Goal: Task Accomplishment & Management: Manage account settings

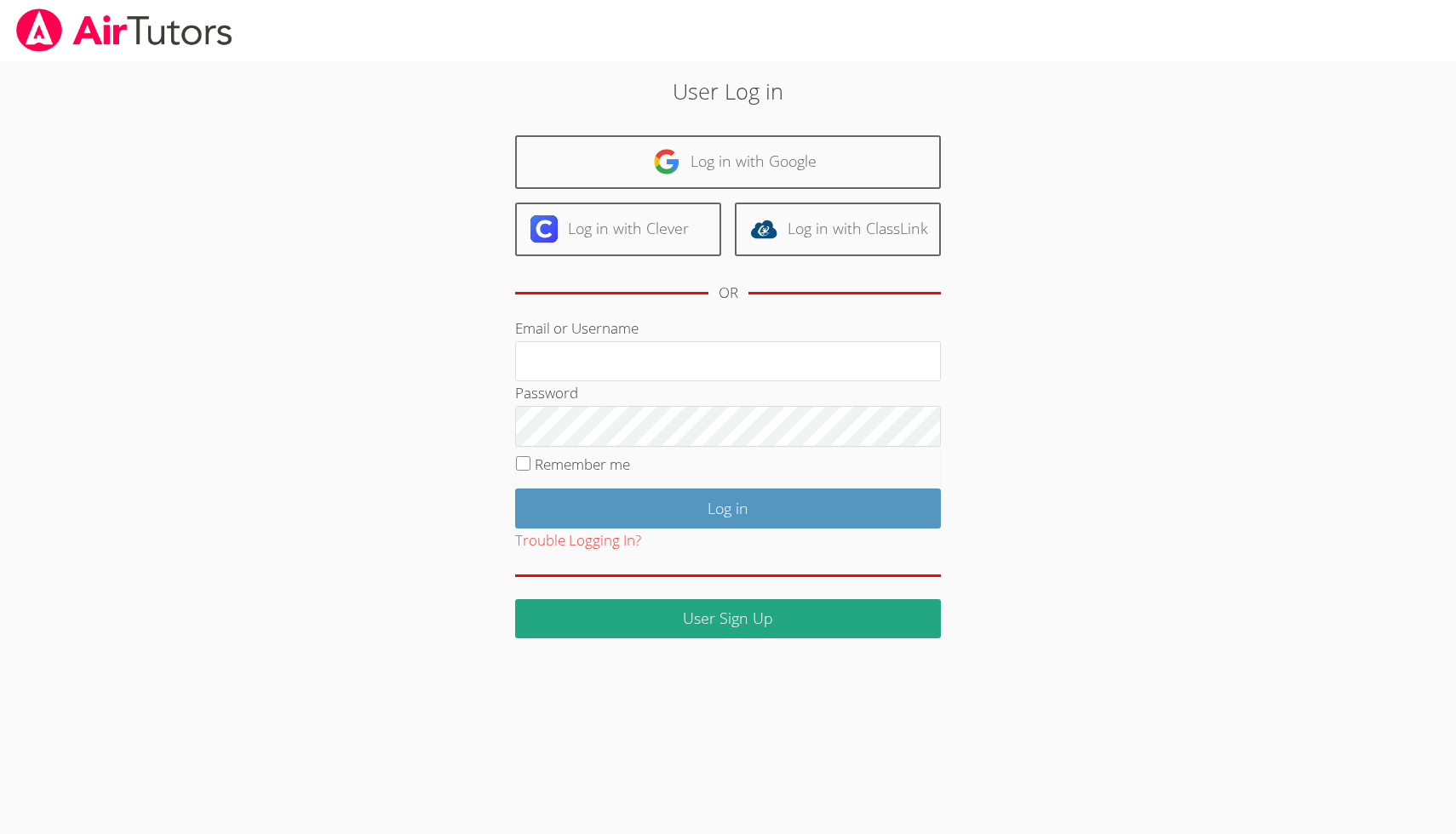
click at [1124, 206] on div "User Log in Log in with Google Log in with Clever Log in with ClassLink OR Emai…" at bounding box center [728, 350] width 1092 height 577
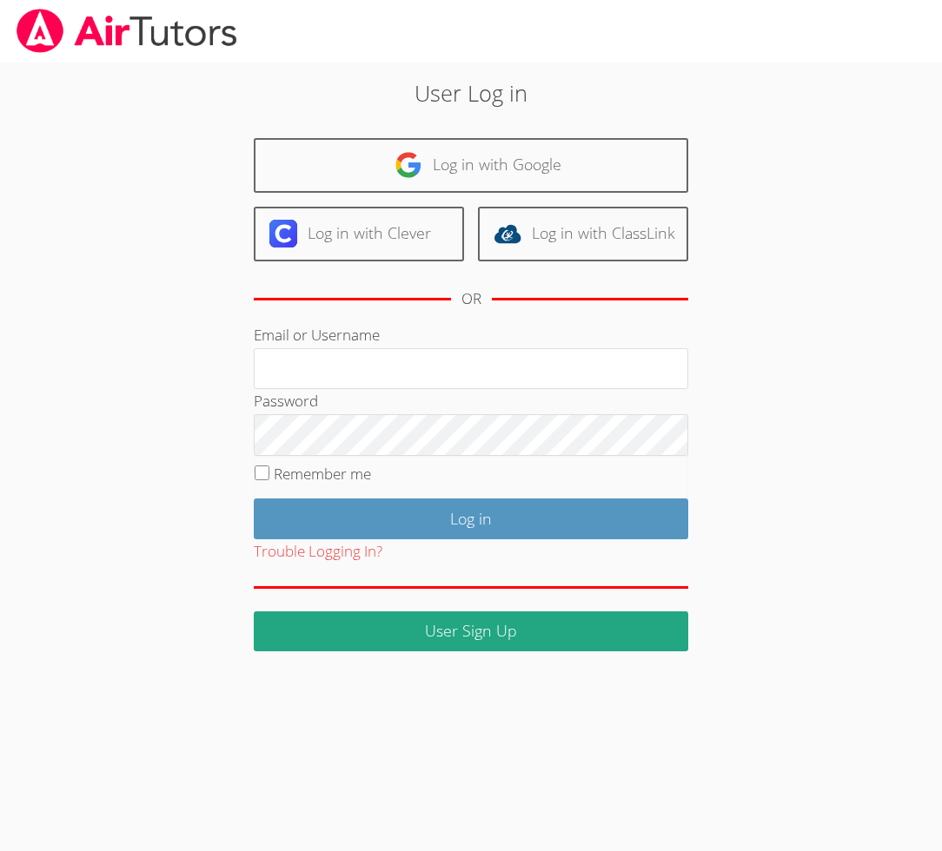
click at [858, 132] on body "User Log in Log in with Google Log in with Clever Log in with ClassLink OR Emai…" at bounding box center [471, 425] width 942 height 851
click at [404, 29] on div at bounding box center [471, 31] width 942 height 63
click at [157, 323] on div "User Log in Log in with Google Log in with Clever Log in with ClassLink OR Emai…" at bounding box center [471, 357] width 706 height 589
